Goal: Task Accomplishment & Management: Manage account settings

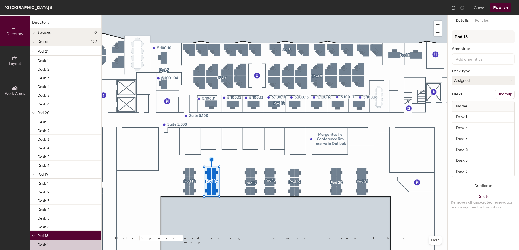
click at [289, 15] on div at bounding box center [274, 15] width 346 height 0
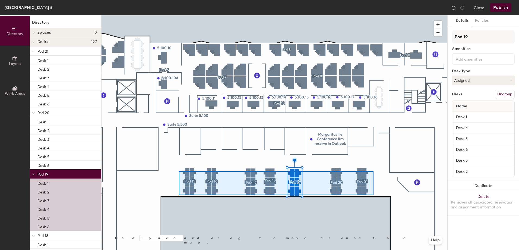
click at [179, 15] on div at bounding box center [274, 15] width 346 height 0
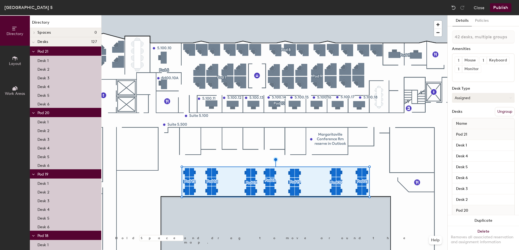
click at [493, 103] on button "Assigned" at bounding box center [483, 98] width 63 height 10
click at [469, 135] on div "Hoteled" at bounding box center [479, 131] width 54 height 8
click at [498, 9] on button "Publish" at bounding box center [500, 7] width 21 height 9
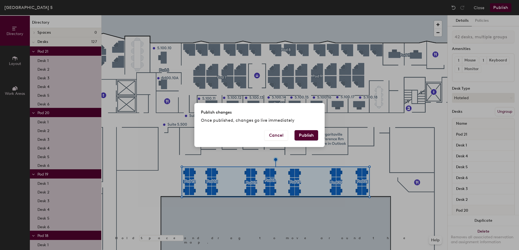
click at [306, 136] on button "Publish" at bounding box center [306, 135] width 24 height 10
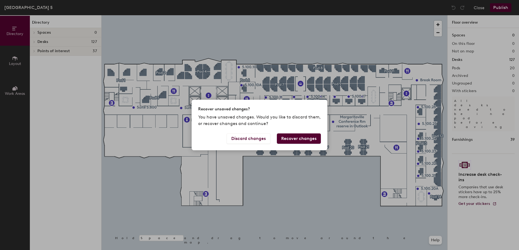
click at [298, 138] on button "Recover changes" at bounding box center [299, 138] width 44 height 10
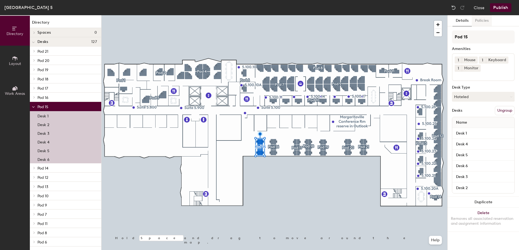
drag, startPoint x: 492, startPoint y: 14, endPoint x: 482, endPoint y: 23, distance: 12.7
click at [492, 14] on div "Medical Plaza North, Floor 5 Close Publish" at bounding box center [259, 7] width 519 height 15
click at [482, 23] on button "Policies" at bounding box center [481, 20] width 20 height 11
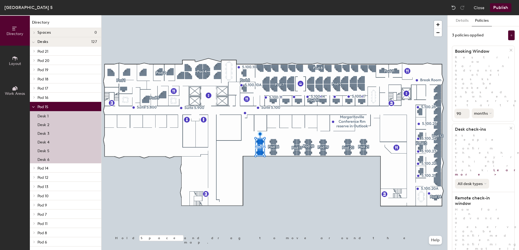
click at [480, 178] on button "All desk types" at bounding box center [472, 183] width 34 height 10
click at [500, 176] on div "All desk types All desk types Hot/hotel only" at bounding box center [483, 182] width 62 height 12
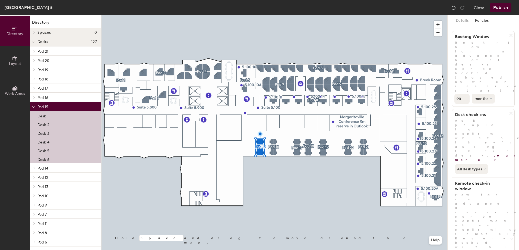
scroll to position [27, 0]
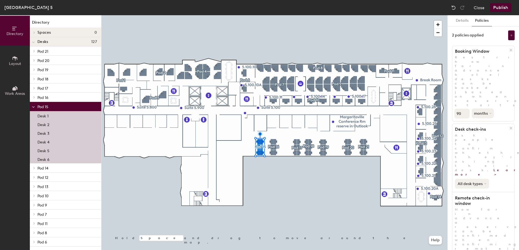
click at [482, 178] on button "All desk types" at bounding box center [472, 183] width 34 height 10
click at [498, 176] on div "All desk types All desk types Hot/hotel only" at bounding box center [483, 182] width 62 height 12
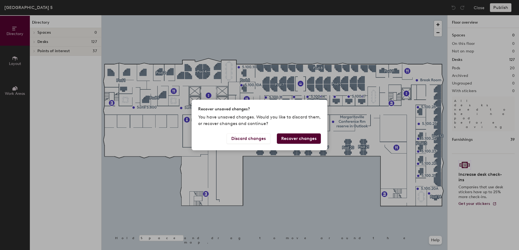
click at [285, 139] on button "Recover changes" at bounding box center [299, 138] width 44 height 10
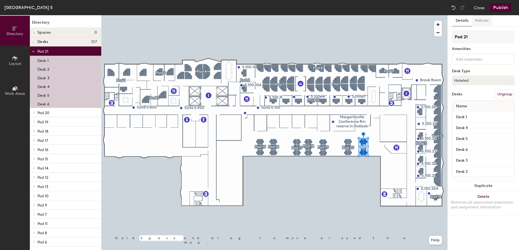
click at [477, 20] on button "Policies" at bounding box center [481, 20] width 20 height 11
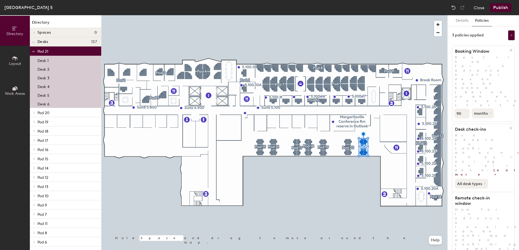
click at [472, 35] on div "3 policies applied" at bounding box center [468, 35] width 32 height 4
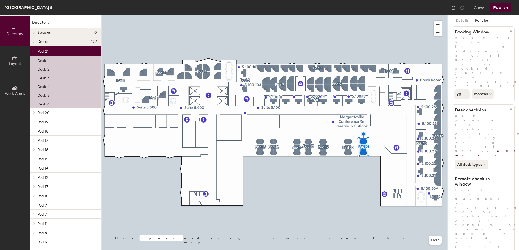
scroll to position [27, 0]
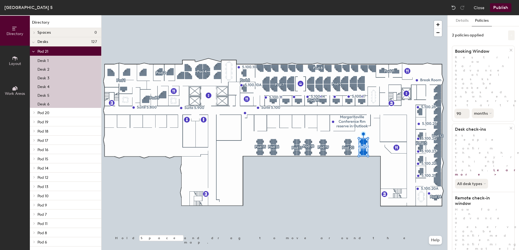
click at [509, 34] on button at bounding box center [511, 35] width 7 height 10
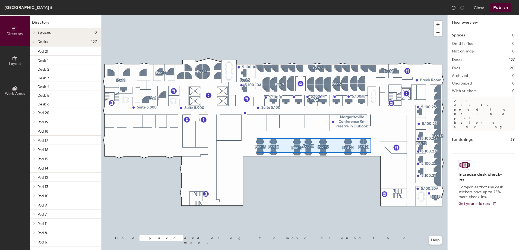
click at [257, 15] on div at bounding box center [274, 15] width 346 height 0
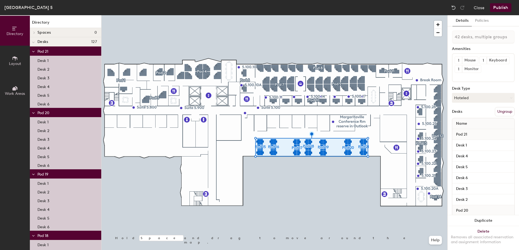
click at [260, 15] on div at bounding box center [274, 15] width 346 height 0
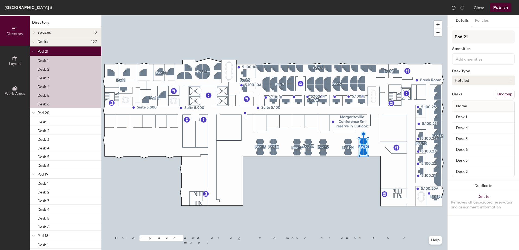
click at [474, 79] on button "Hoteled" at bounding box center [483, 80] width 63 height 10
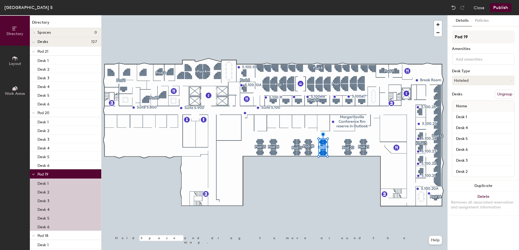
click at [502, 9] on button "Publish" at bounding box center [500, 7] width 21 height 9
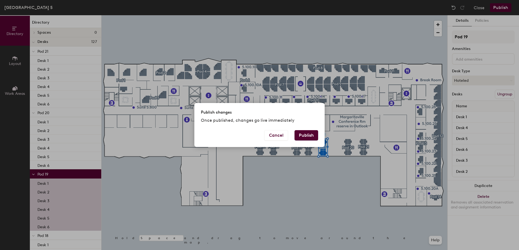
click at [308, 135] on button "Publish" at bounding box center [306, 135] width 24 height 10
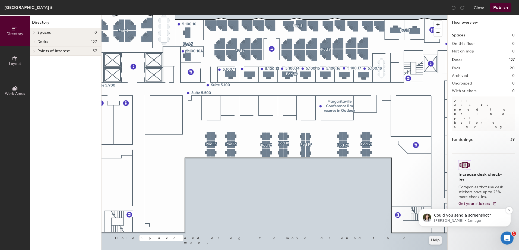
click at [457, 220] on p "[PERSON_NAME] • 1m ago" at bounding box center [469, 220] width 70 height 5
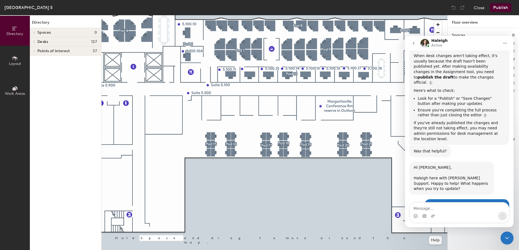
scroll to position [427, 0]
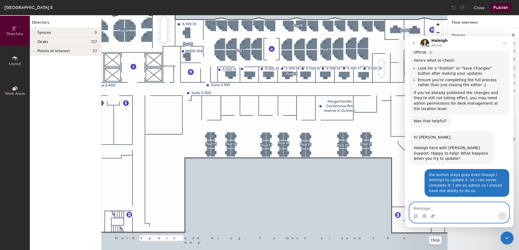
click at [435, 213] on icon "Upload attachment" at bounding box center [432, 215] width 4 height 4
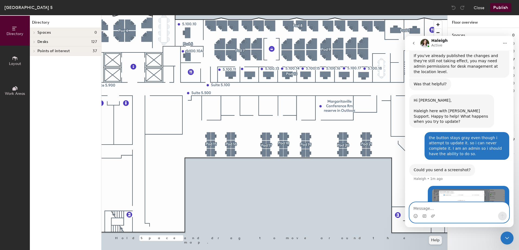
click at [435, 205] on textarea "Message…" at bounding box center [458, 206] width 99 height 9
type textarea "it wont let me save the changes and stays in gray"
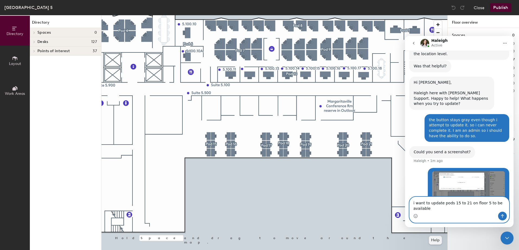
scroll to position [487, 0]
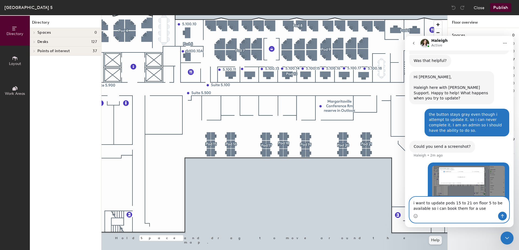
type textarea "i want to update pods 15 to 21 on floor 5 to be available so i can book them fo…"
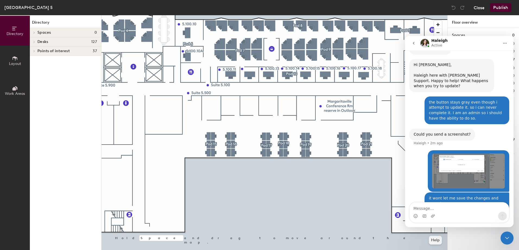
click at [478, 5] on button "Close" at bounding box center [478, 7] width 11 height 9
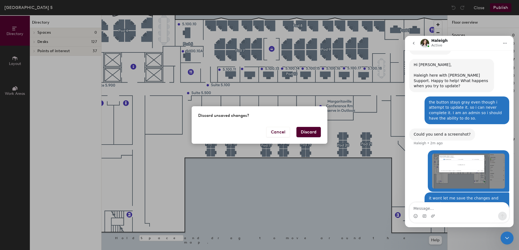
click at [301, 131] on button "Discard" at bounding box center [308, 132] width 24 height 10
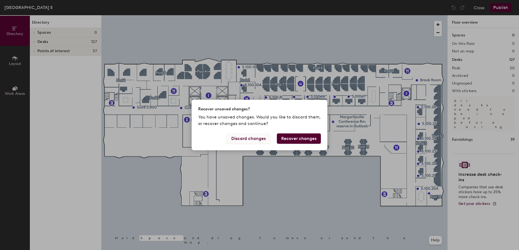
click at [253, 140] on button "Discard changes" at bounding box center [249, 138] width 44 height 10
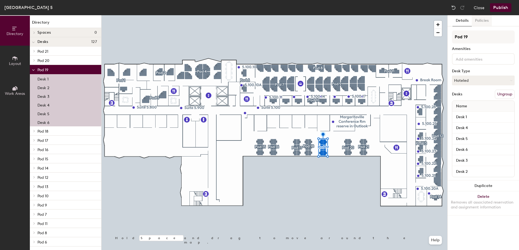
click at [484, 21] on button "Policies" at bounding box center [481, 20] width 20 height 11
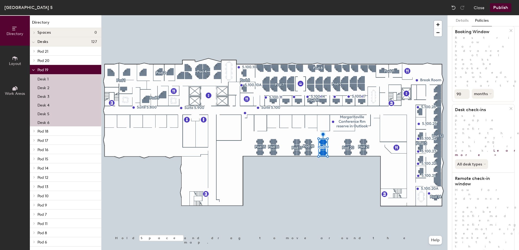
scroll to position [27, 0]
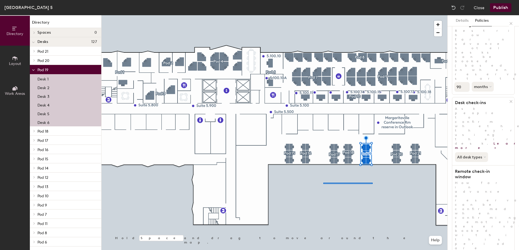
click at [323, 15] on div at bounding box center [274, 15] width 346 height 0
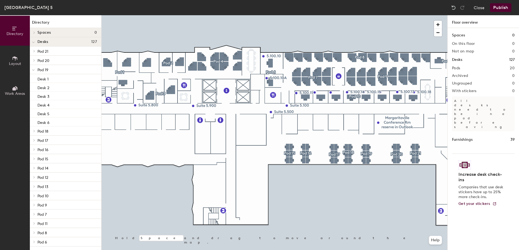
click at [409, 15] on div at bounding box center [274, 15] width 346 height 0
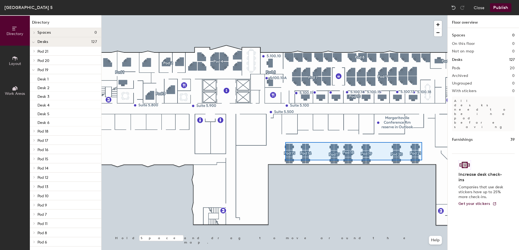
click at [285, 15] on div at bounding box center [274, 15] width 346 height 0
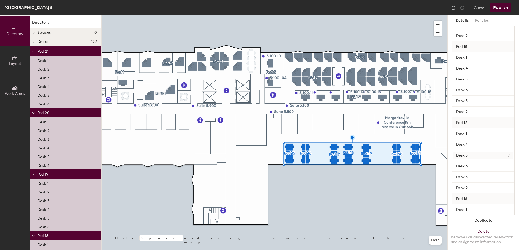
scroll to position [0, 0]
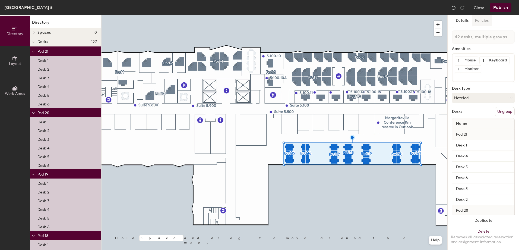
click at [478, 22] on button "Policies" at bounding box center [481, 20] width 20 height 11
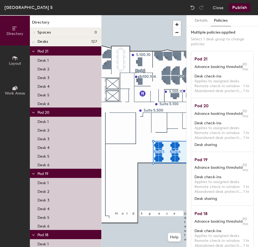
click at [224, 7] on div "Close Publish" at bounding box center [220, 7] width 65 height 9
click at [221, 8] on button "Close" at bounding box center [217, 7] width 11 height 9
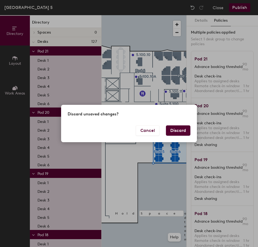
click at [177, 131] on button "Discard" at bounding box center [178, 131] width 24 height 10
